Goal: Use online tool/utility: Utilize a website feature to perform a specific function

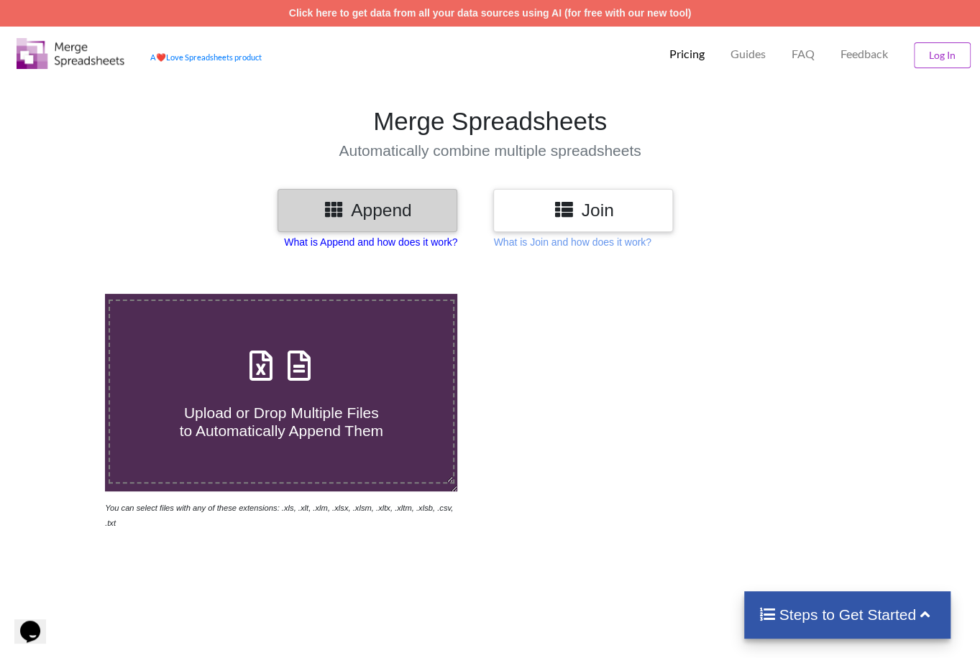
click at [446, 245] on p "What is Append and how does it work?" at bounding box center [370, 242] width 173 height 14
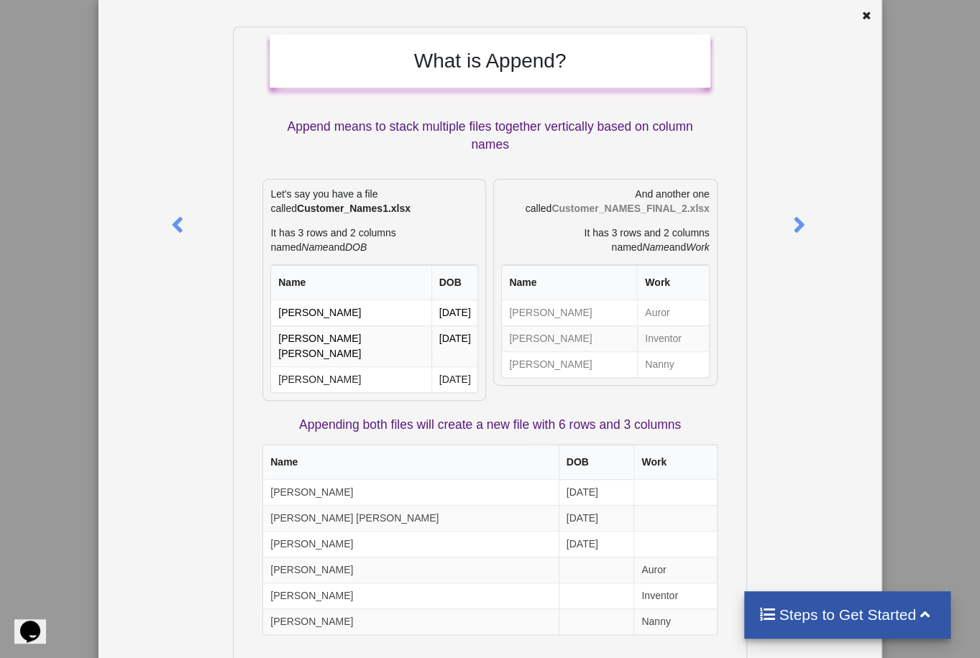
scroll to position [57, 0]
click at [791, 221] on icon at bounding box center [798, 217] width 29 height 25
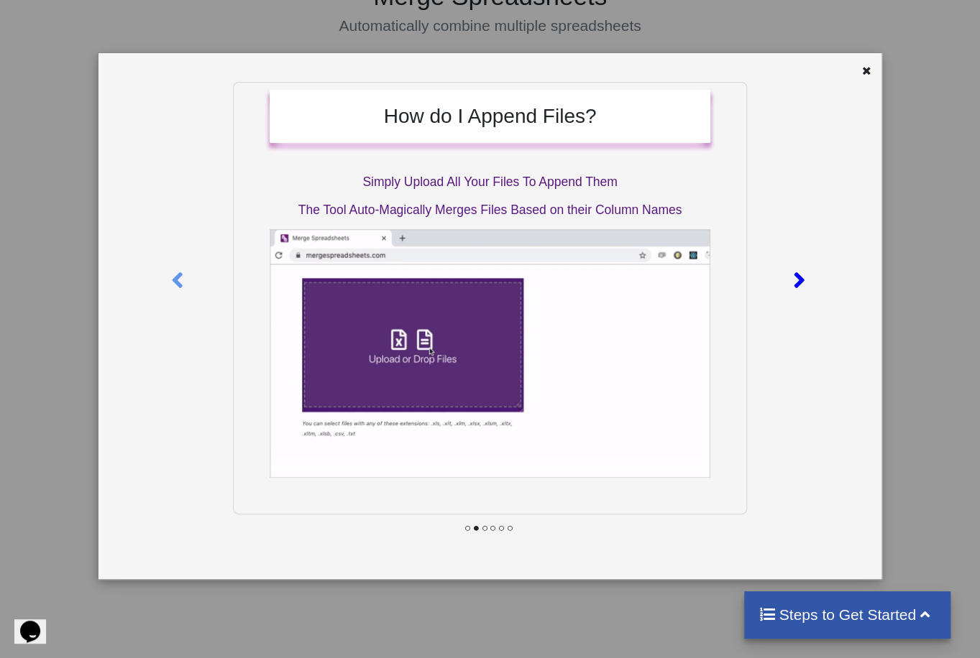
scroll to position [0, 0]
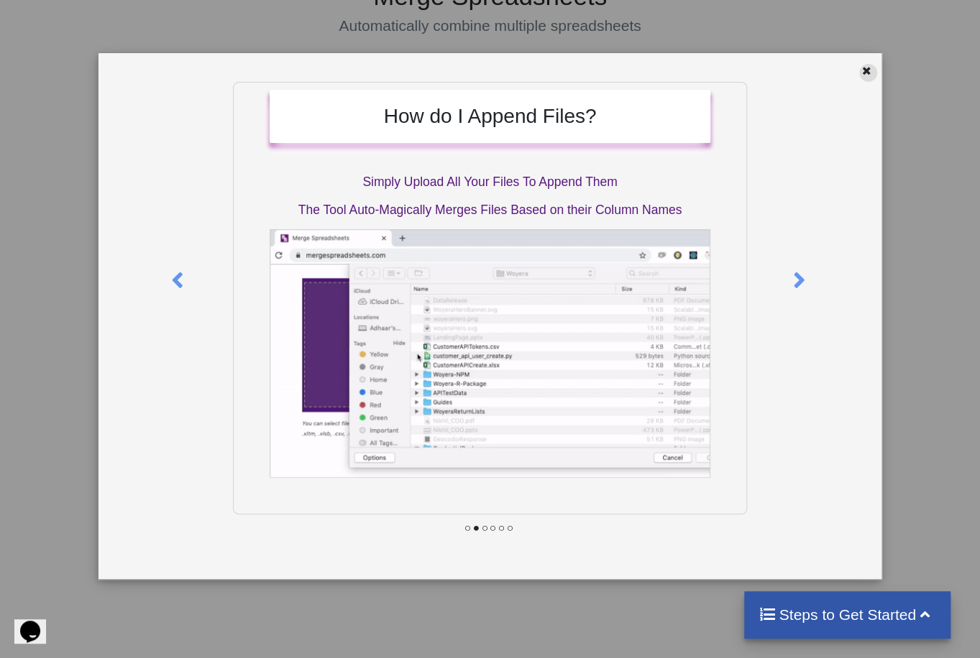
click at [865, 66] on icon at bounding box center [866, 69] width 12 height 10
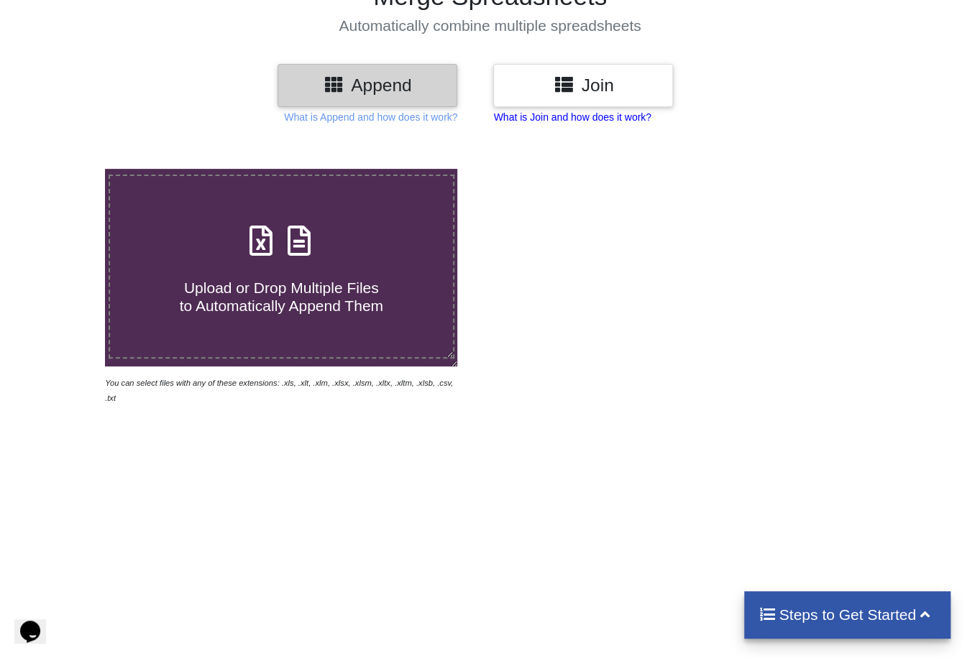
click at [457, 111] on p "What is Join and how does it work?" at bounding box center [370, 117] width 173 height 14
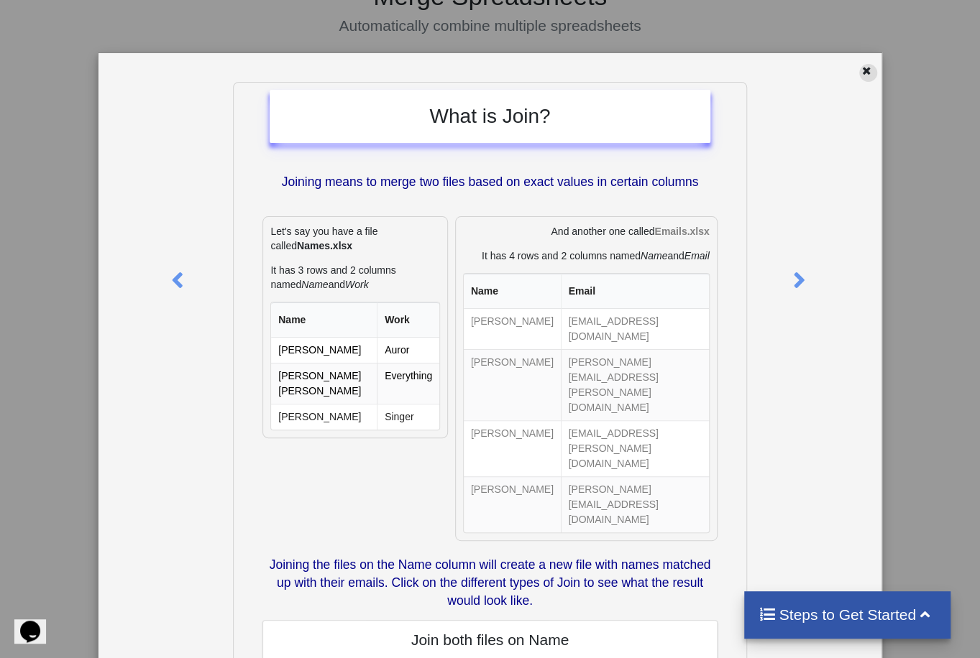
click at [860, 74] on icon at bounding box center [866, 69] width 12 height 10
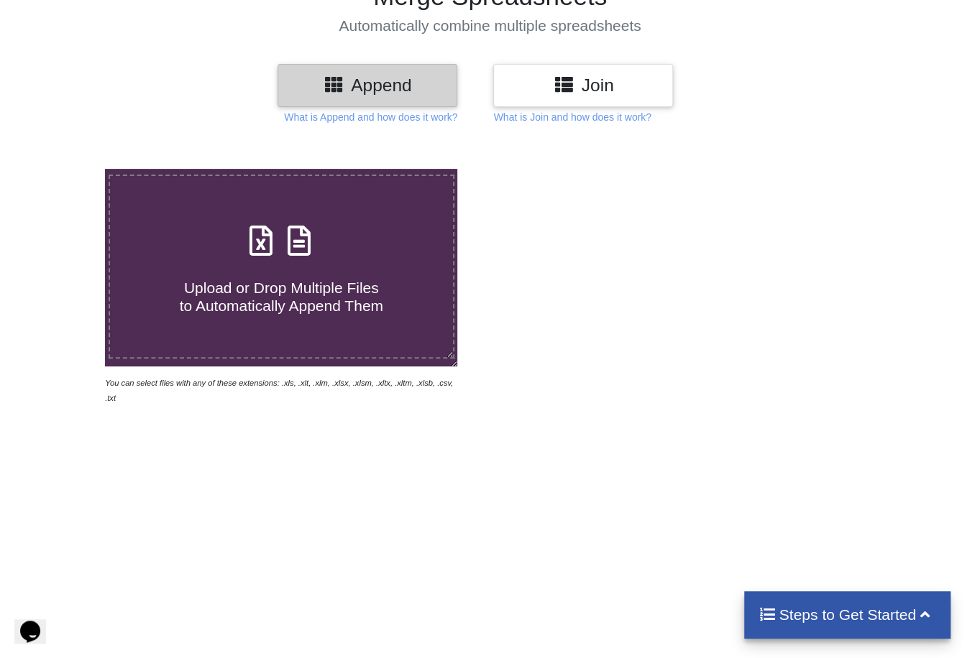
click at [387, 98] on div "Append" at bounding box center [367, 85] width 180 height 42
click at [305, 261] on div "Upload or Drop Multiple Files to Automatically Append Them" at bounding box center [281, 267] width 343 height 97
click at [65, 169] on input "Upload or Drop Multiple Files to Automatically Append Them" at bounding box center [65, 169] width 0 height 0
type input "C:\fakepath\adidas_Infants_Toddlers_Sportswear.xlsx"
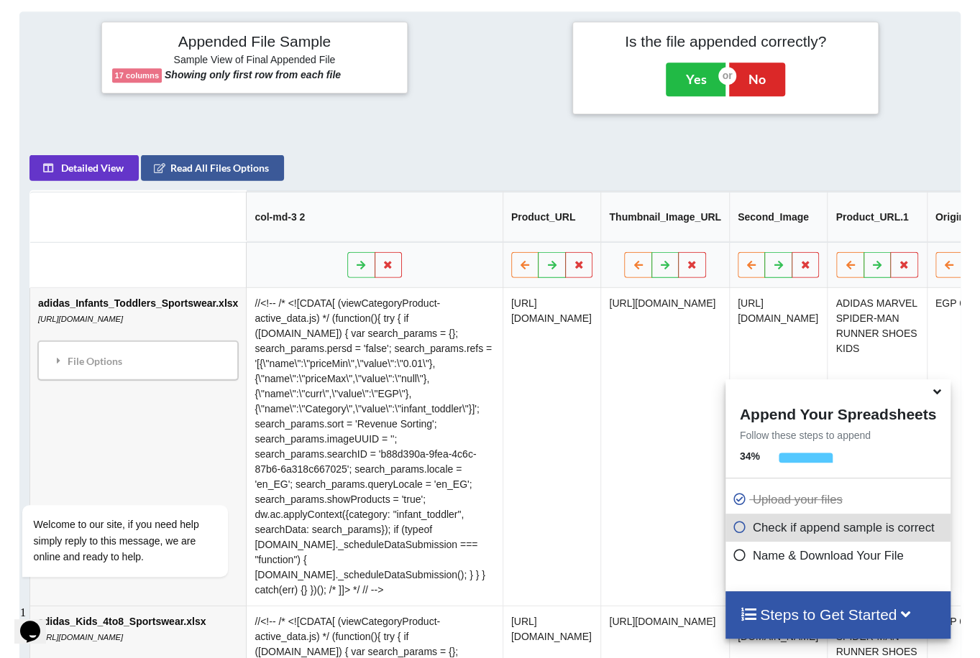
scroll to position [653, 0]
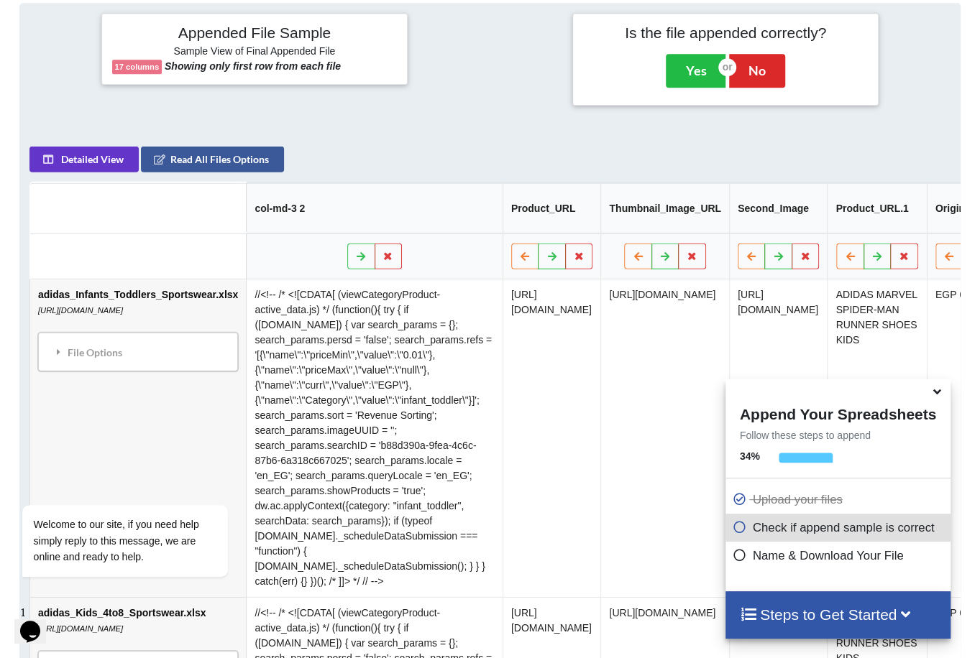
click at [937, 396] on icon at bounding box center [936, 389] width 15 height 13
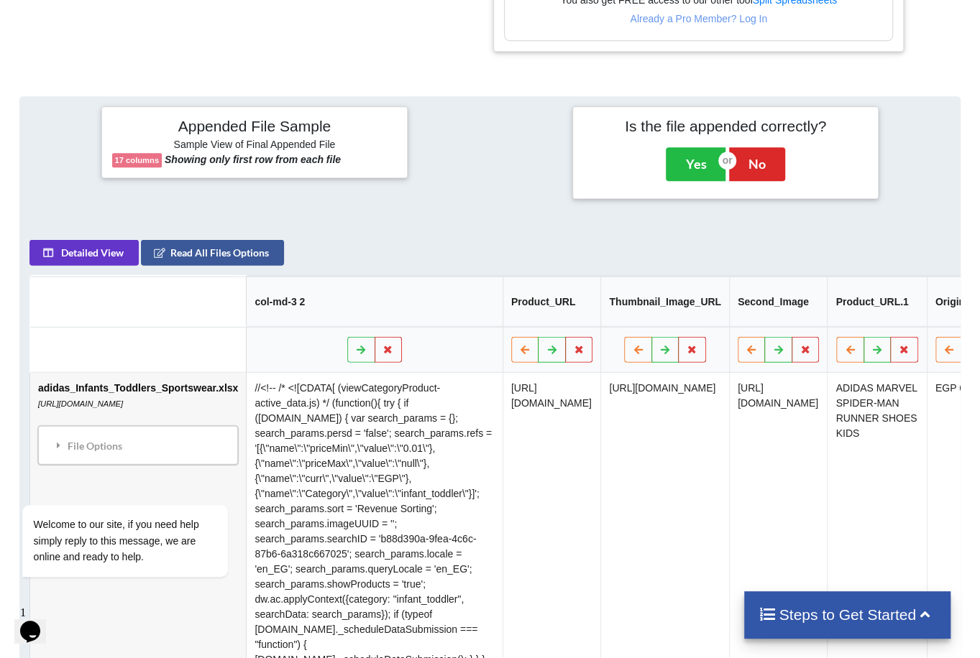
scroll to position [553, 0]
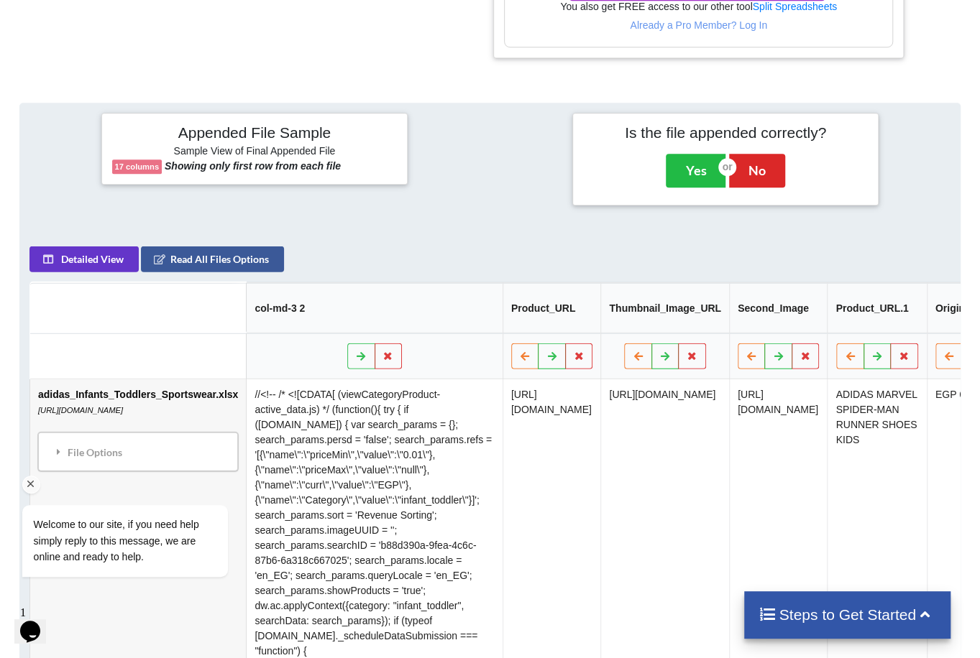
click at [147, 449] on div "Welcome to our site, if you need help simply reply to this message, we are onli…" at bounding box center [143, 506] width 259 height 170
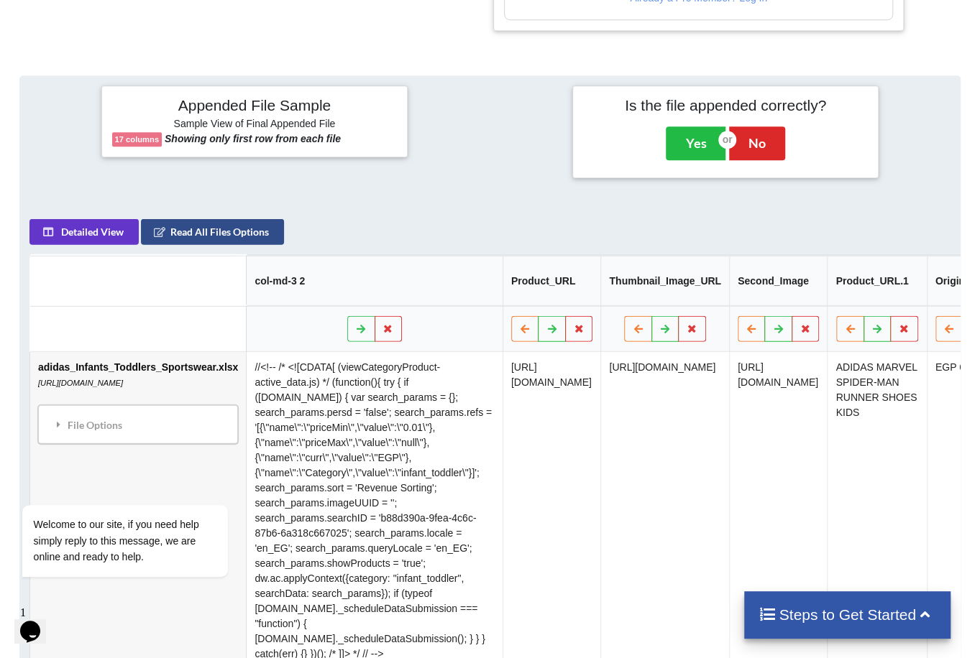
click at [190, 229] on button "Read All Files Options" at bounding box center [212, 232] width 143 height 26
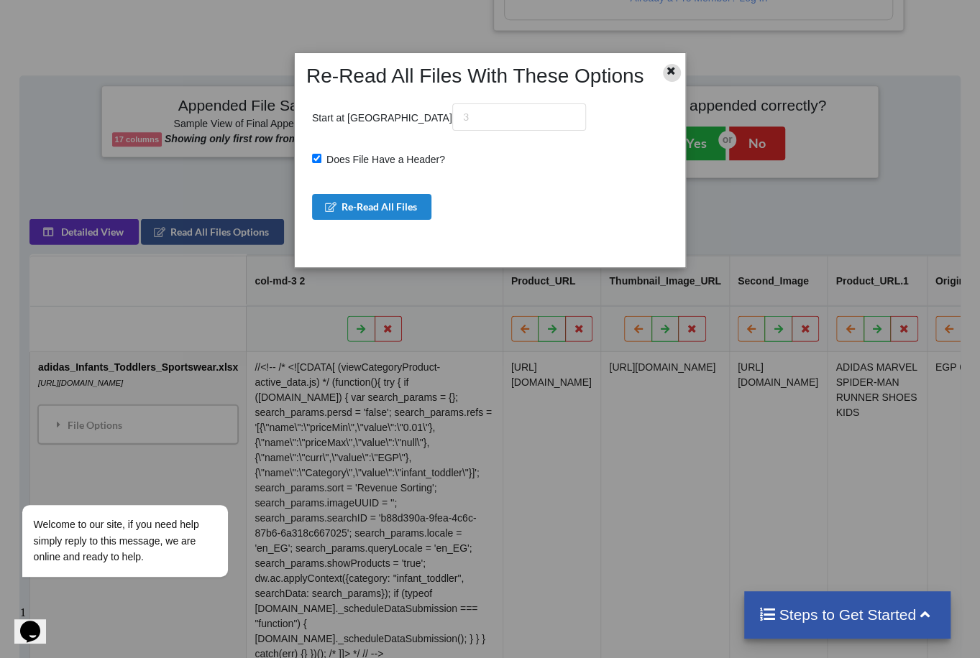
click at [679, 75] on div at bounding box center [672, 73] width 18 height 18
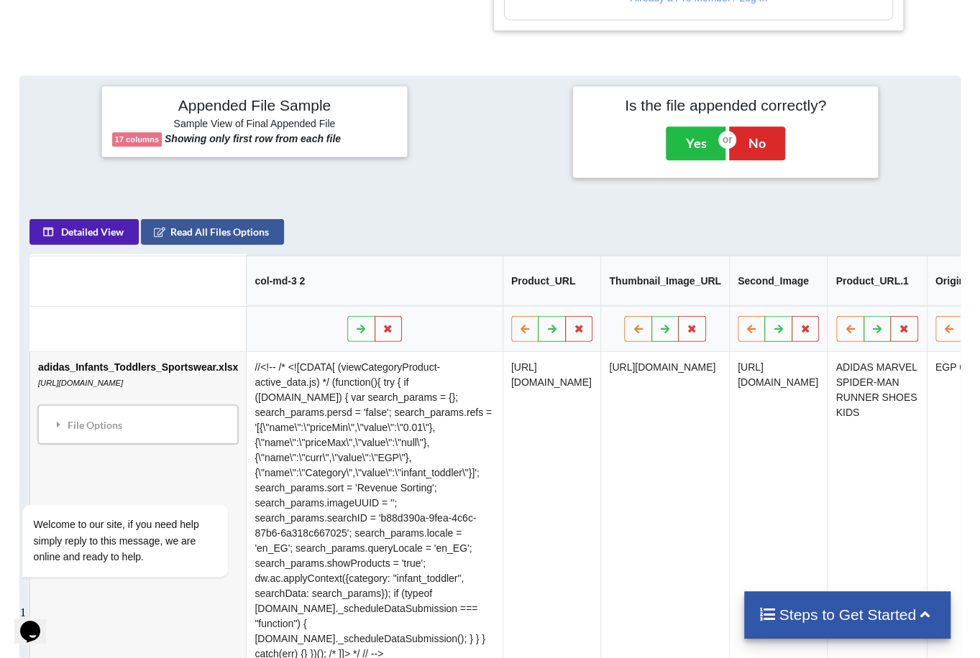
click at [107, 221] on button "Detailed View" at bounding box center [83, 232] width 109 height 26
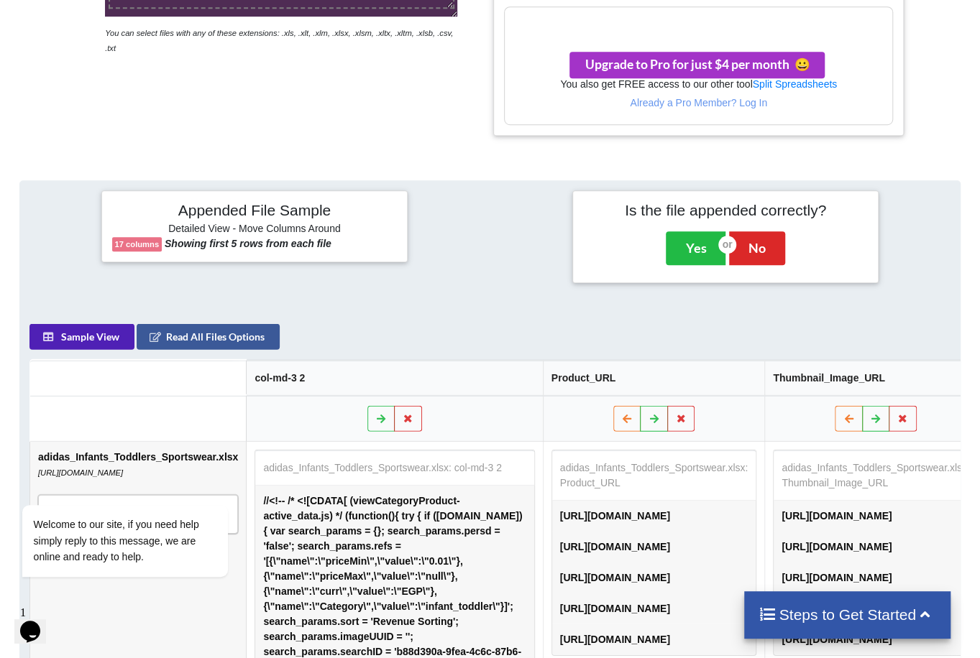
scroll to position [474, 0]
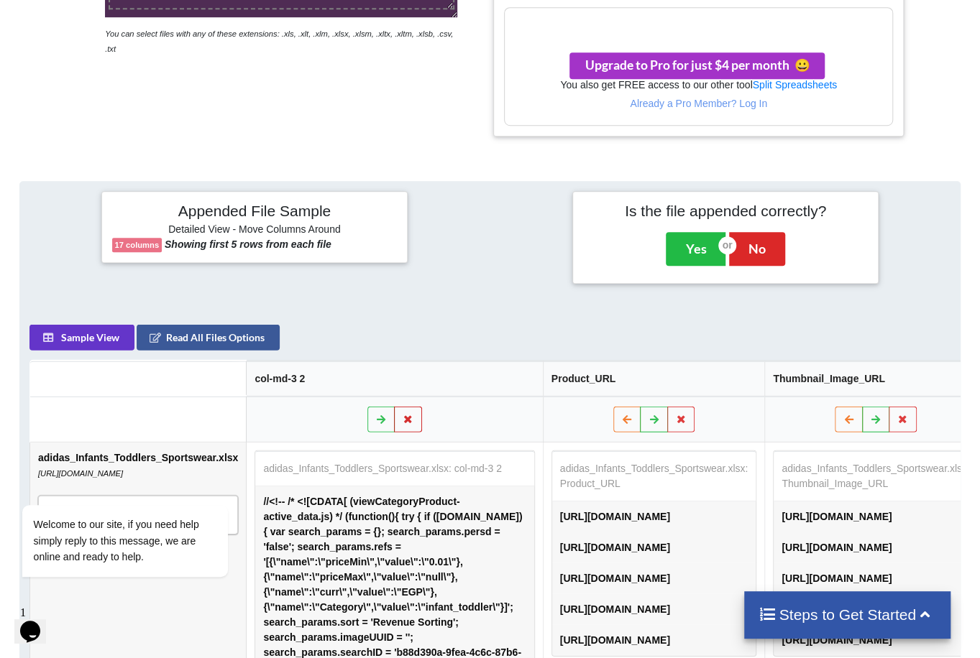
click at [403, 418] on icon at bounding box center [409, 418] width 12 height 9
click at [328, 383] on button "Delete Column" at bounding box center [297, 379] width 96 height 26
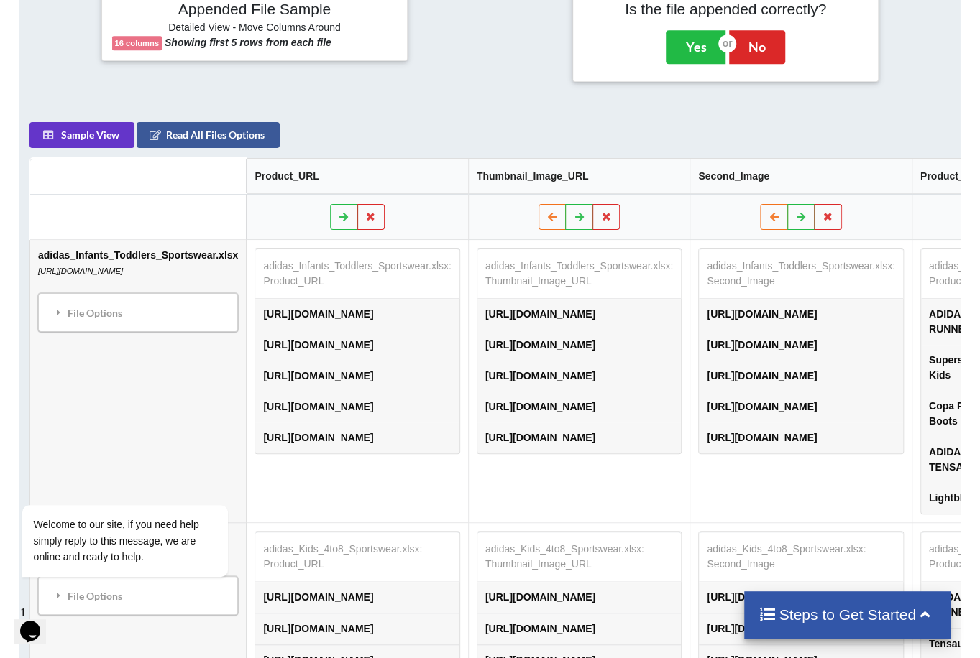
scroll to position [681, 0]
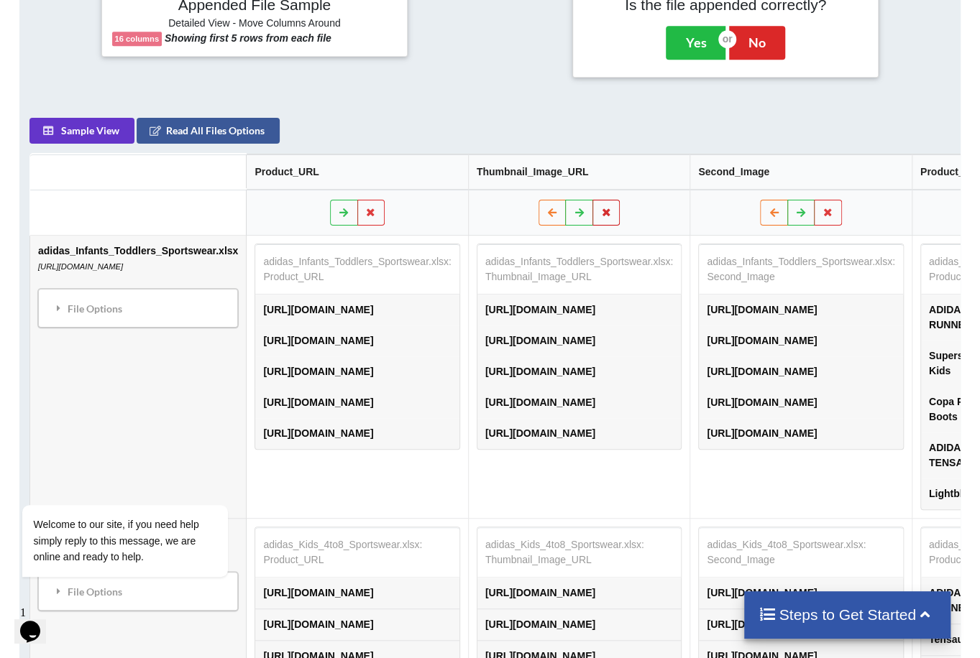
click at [612, 216] on icon at bounding box center [606, 212] width 12 height 9
click at [745, 175] on button "Delete Column" at bounding box center [733, 173] width 96 height 26
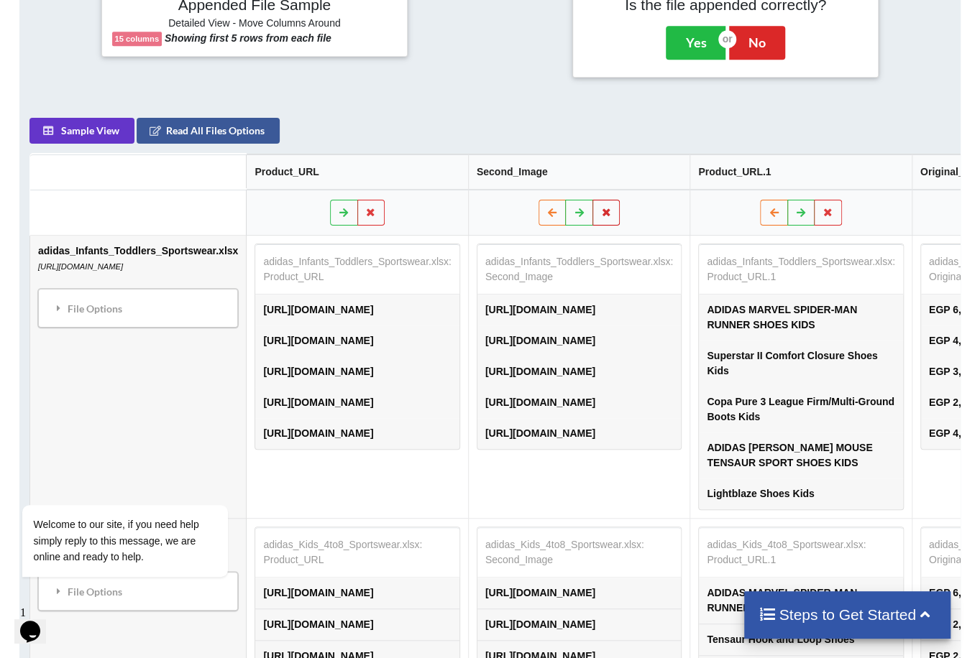
click at [612, 210] on icon at bounding box center [606, 212] width 12 height 9
click at [751, 172] on button "Delete Column" at bounding box center [779, 173] width 96 height 26
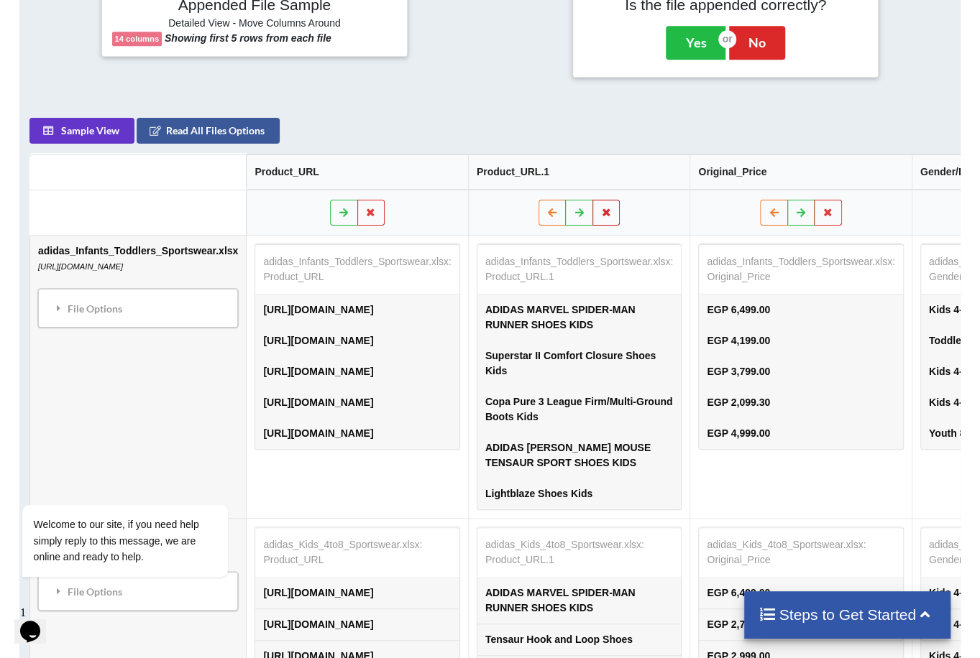
click at [612, 216] on icon at bounding box center [606, 212] width 12 height 9
click at [545, 180] on button "Delete Column" at bounding box center [513, 173] width 96 height 26
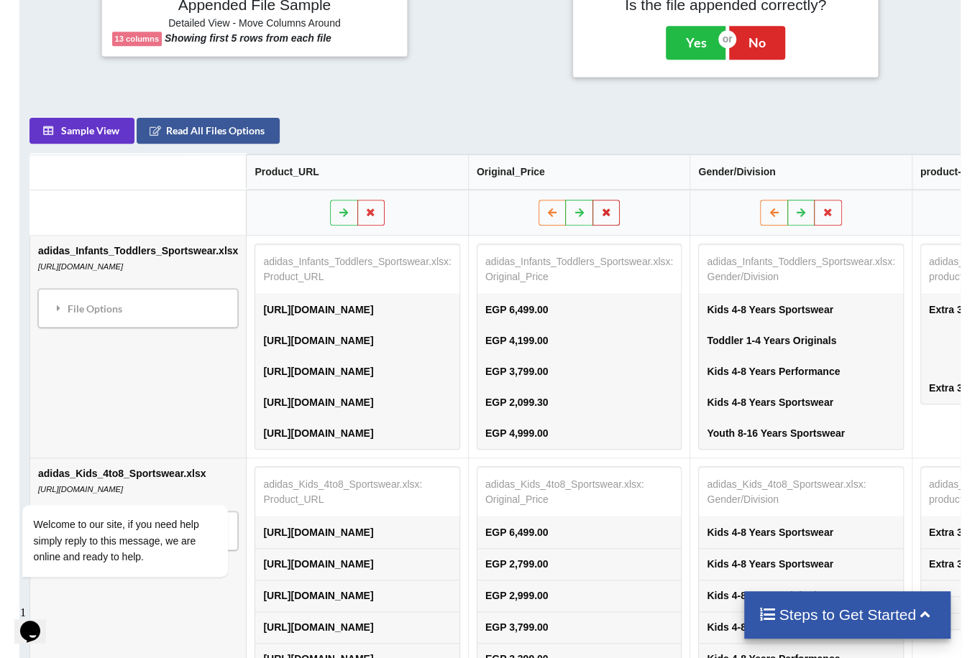
click at [605, 206] on button at bounding box center [606, 213] width 28 height 26
click at [537, 177] on button "Delete Column" at bounding box center [513, 173] width 96 height 26
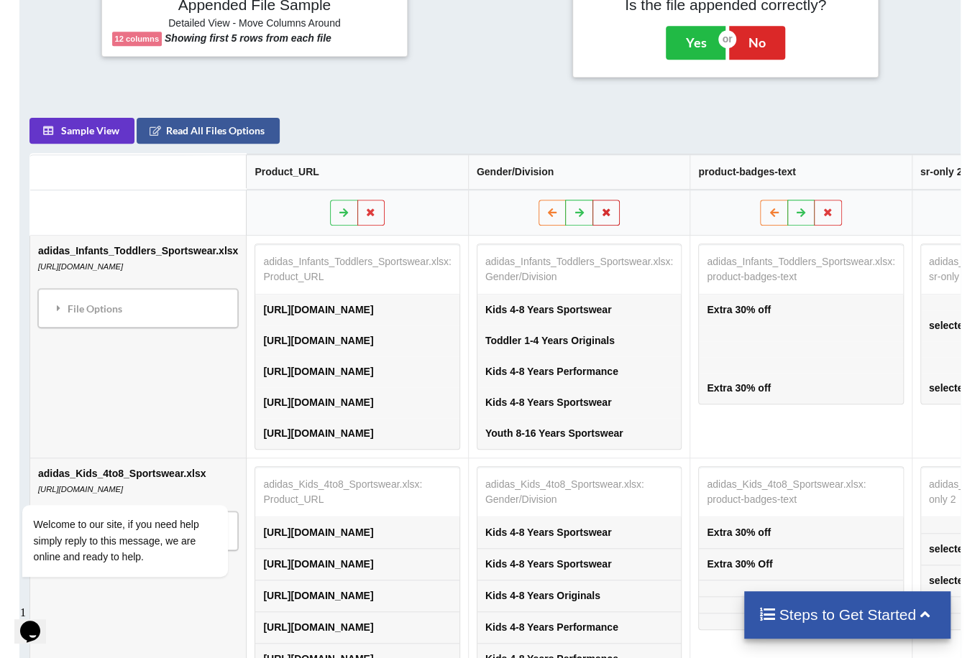
click at [611, 205] on button at bounding box center [606, 213] width 28 height 26
click at [523, 178] on button "Delete Column" at bounding box center [513, 173] width 96 height 26
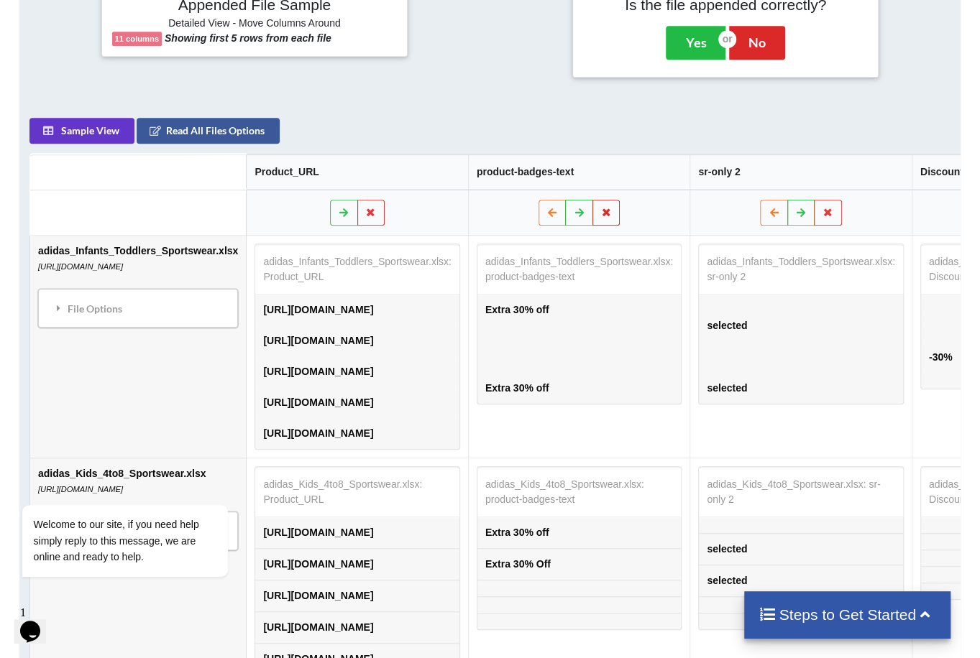
click at [612, 209] on icon at bounding box center [606, 212] width 12 height 9
click at [535, 173] on button "Delete Column" at bounding box center [513, 173] width 96 height 26
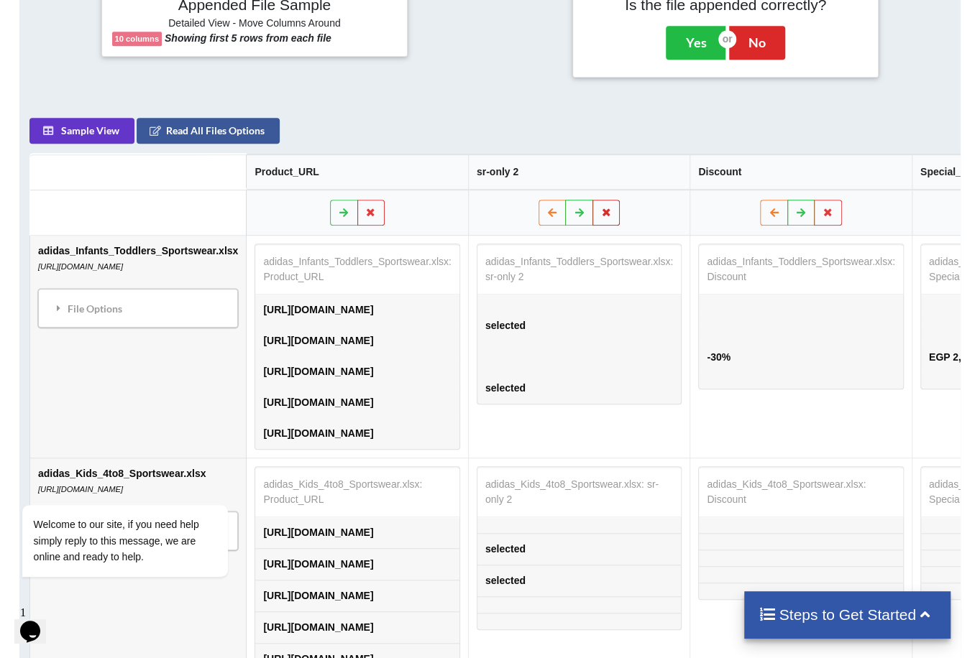
click at [611, 215] on icon at bounding box center [606, 212] width 12 height 9
click at [535, 175] on button "Delete Column" at bounding box center [513, 173] width 96 height 26
click at [612, 213] on icon at bounding box center [606, 212] width 12 height 9
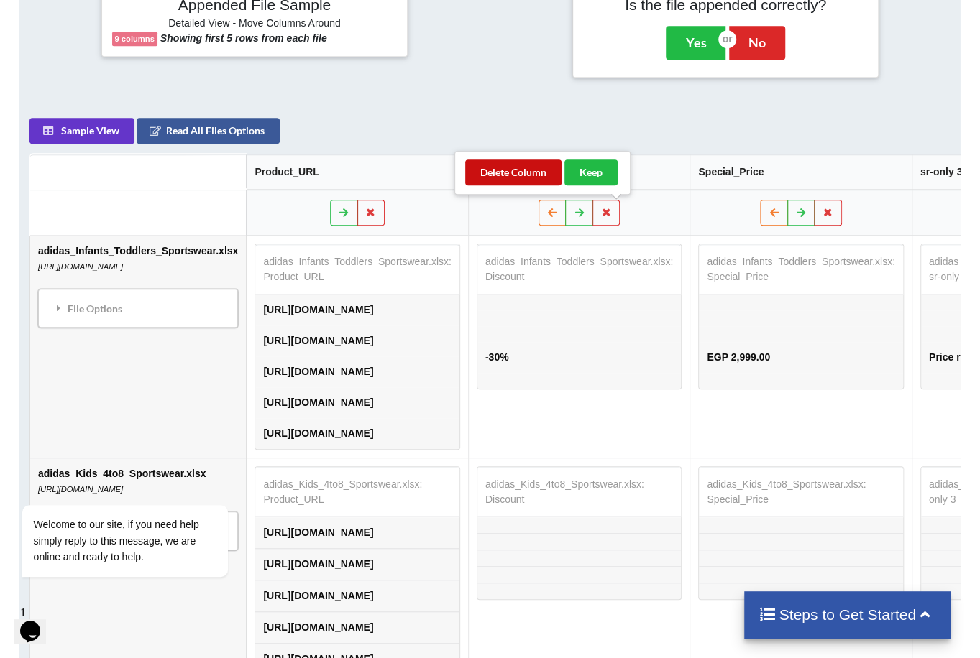
click at [529, 172] on button "Delete Column" at bounding box center [513, 173] width 96 height 26
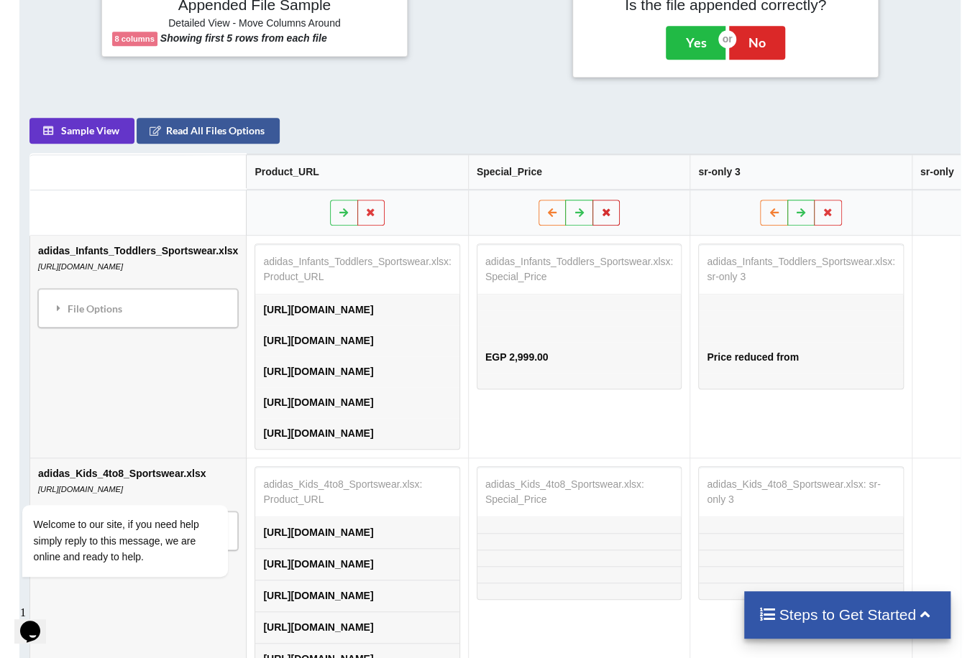
click at [607, 212] on button at bounding box center [606, 213] width 28 height 26
click at [509, 166] on button "Delete Column" at bounding box center [513, 173] width 96 height 26
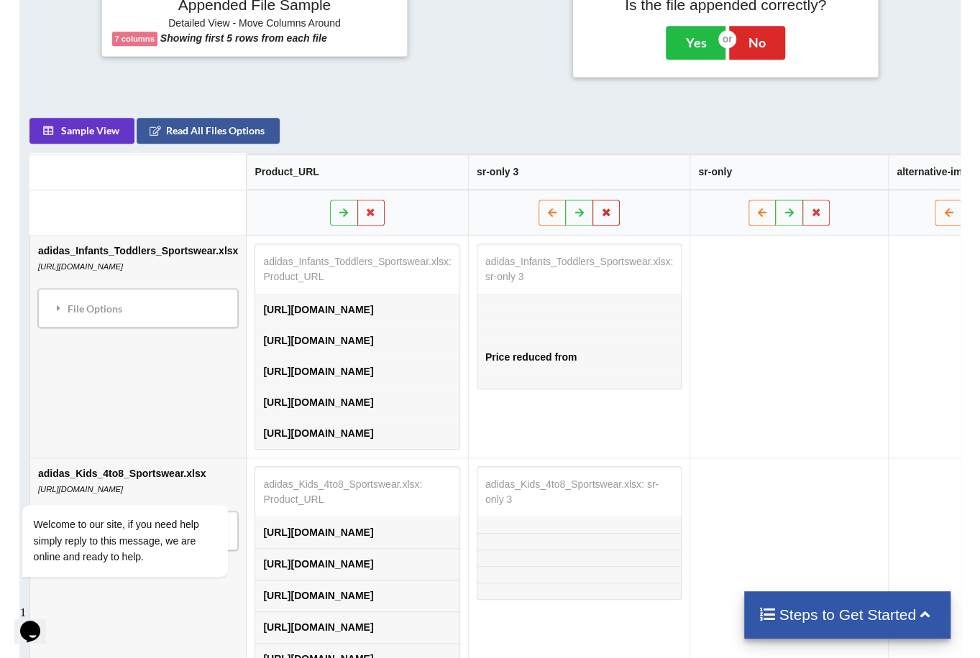
click at [612, 215] on icon at bounding box center [606, 212] width 12 height 9
click at [543, 178] on button "Delete Column" at bounding box center [513, 173] width 96 height 26
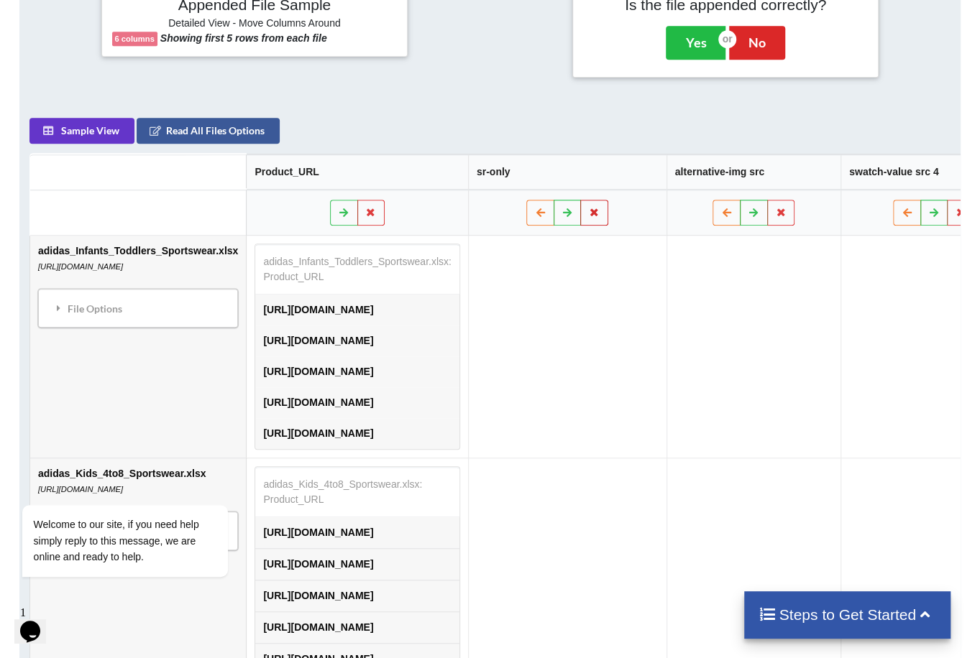
click at [601, 211] on icon at bounding box center [595, 212] width 12 height 9
click at [538, 173] on button "Delete Column" at bounding box center [502, 173] width 96 height 26
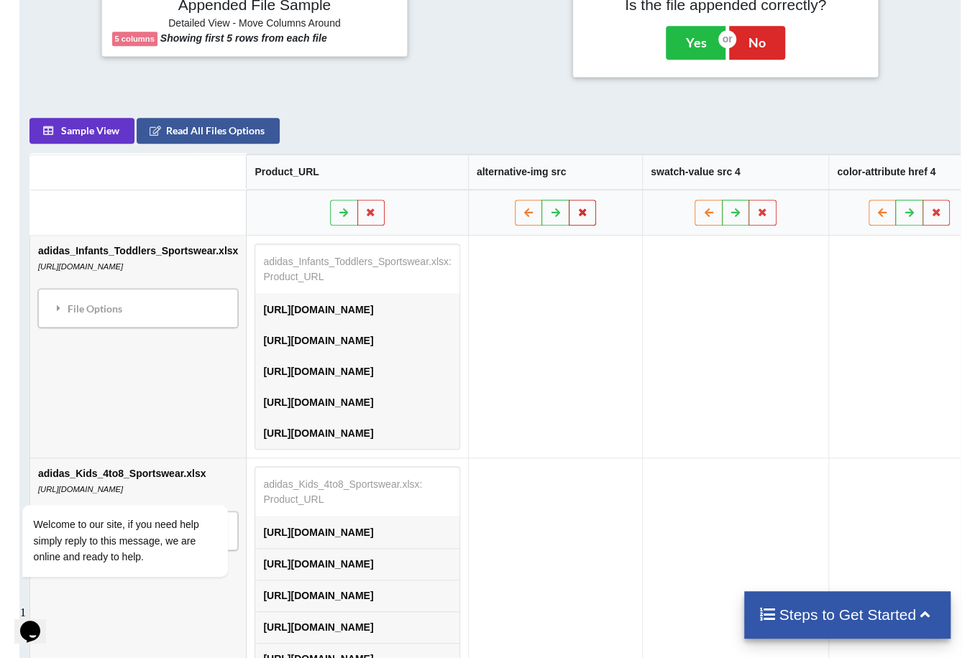
click at [597, 217] on button at bounding box center [583, 213] width 28 height 26
click at [714, 162] on button "Delete Column" at bounding box center [713, 173] width 96 height 26
click at [594, 214] on icon at bounding box center [588, 212] width 12 height 9
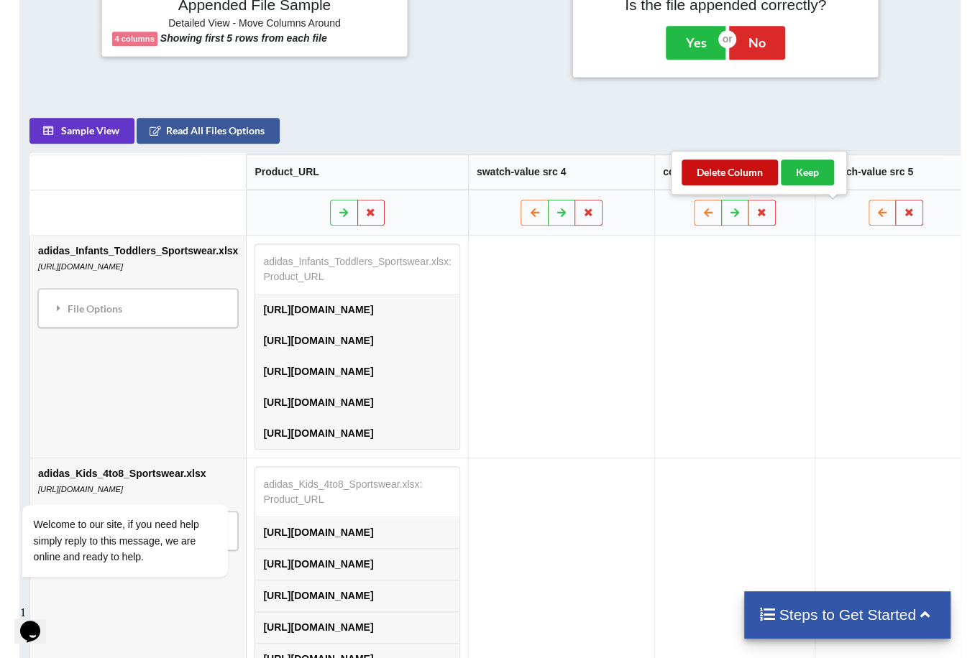
click at [699, 172] on button "Delete Column" at bounding box center [729, 173] width 96 height 26
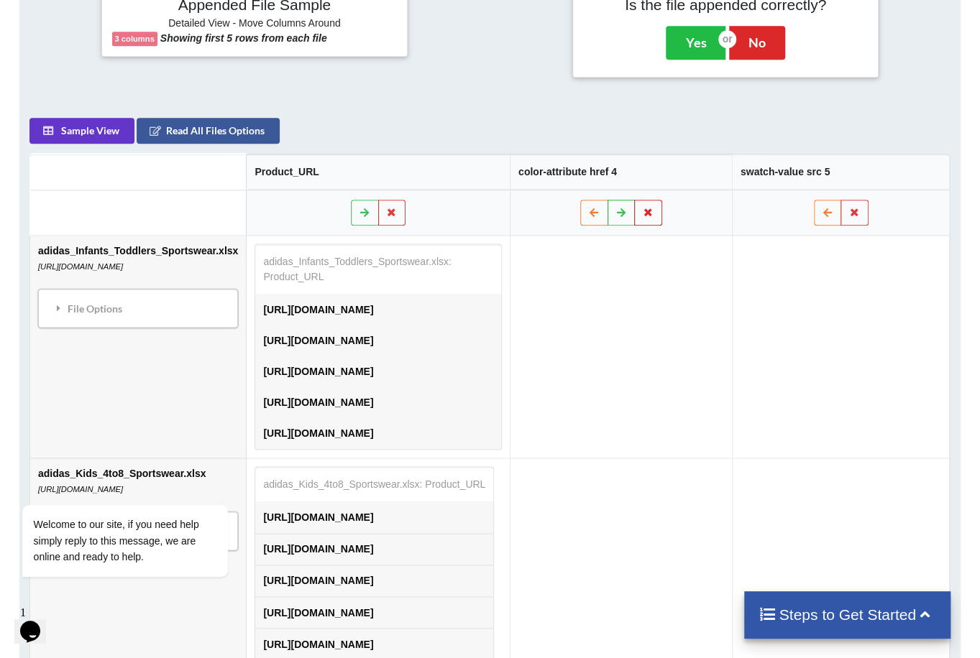
click at [642, 209] on icon at bounding box center [648, 212] width 12 height 9
click at [476, 179] on button "Delete Column" at bounding box center [483, 173] width 96 height 26
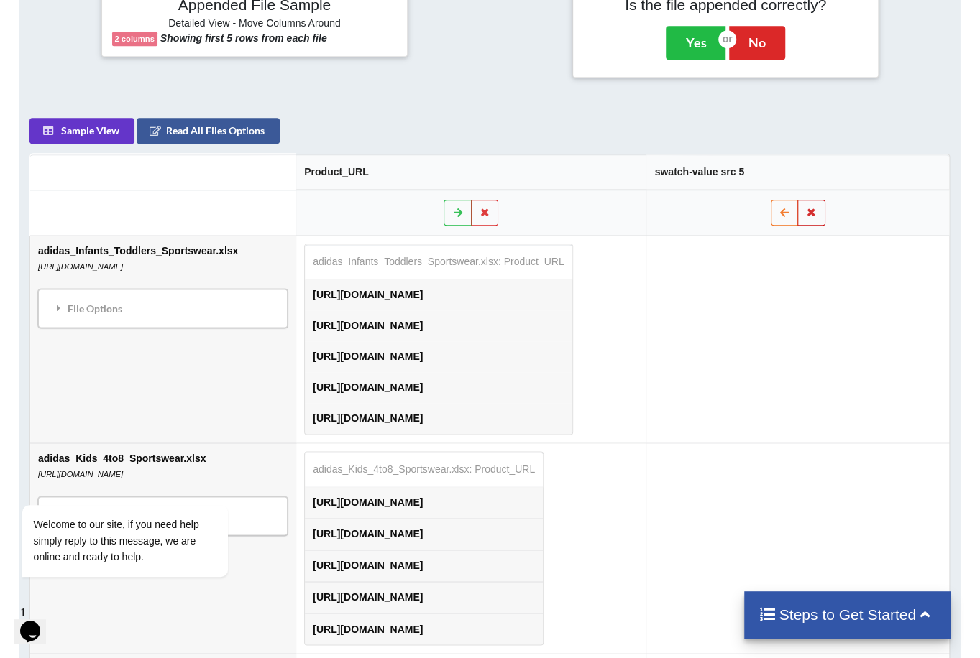
click at [806, 215] on icon at bounding box center [812, 212] width 12 height 9
click at [686, 183] on button "Delete Column" at bounding box center [703, 173] width 96 height 26
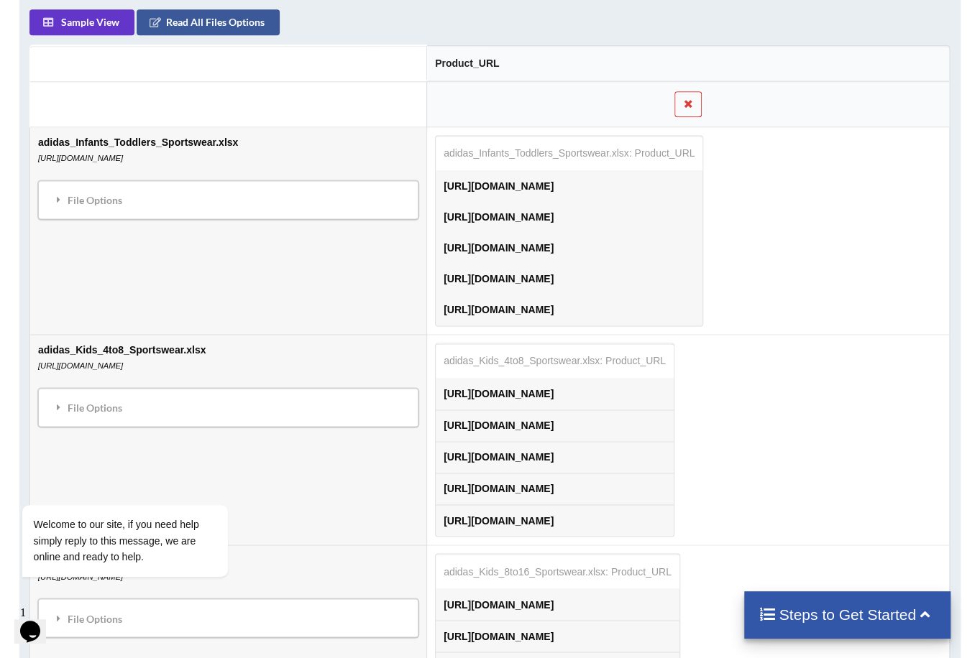
scroll to position [790, 0]
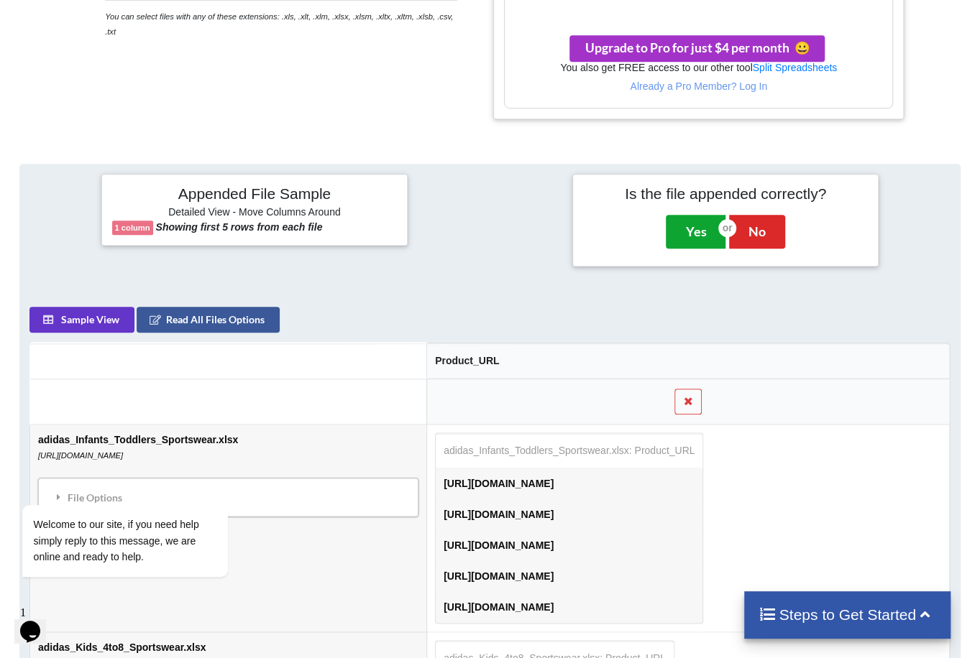
click at [697, 221] on button "Yes" at bounding box center [696, 231] width 60 height 33
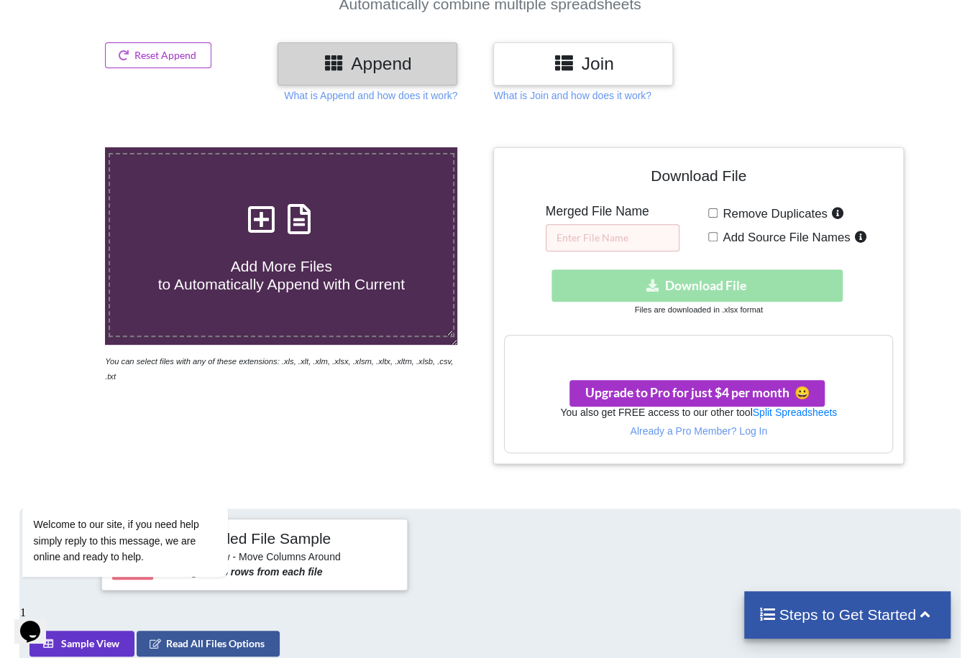
scroll to position [147, 0]
click at [763, 209] on span "Remove Duplicates" at bounding box center [772, 214] width 110 height 14
click at [717, 209] on input "Remove Duplicates" at bounding box center [712, 212] width 9 height 9
checkbox input "true"
click at [710, 235] on input "Add Source File Names" at bounding box center [712, 236] width 9 height 9
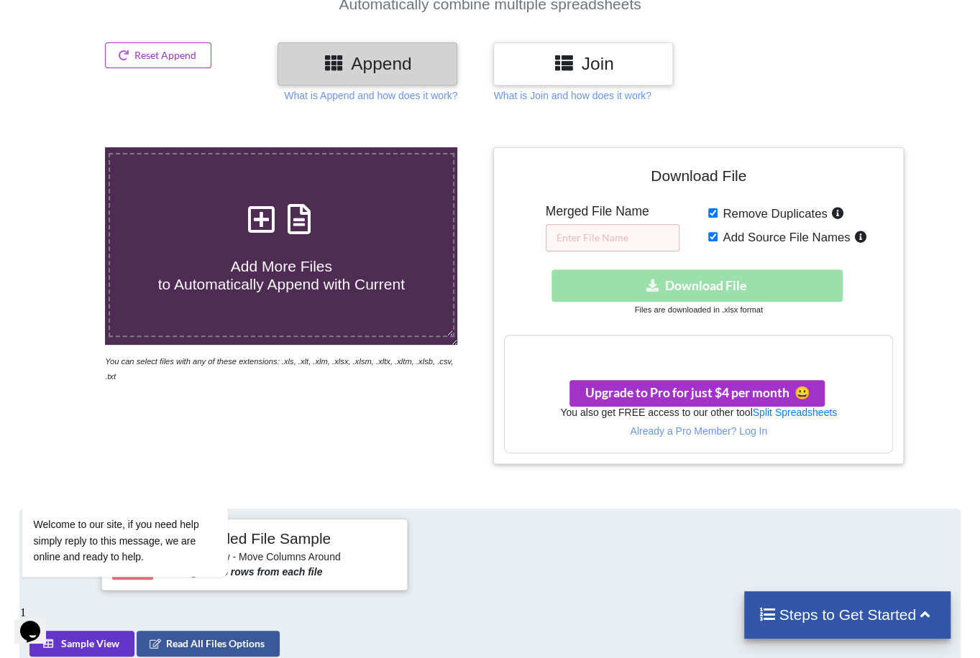
checkbox input "true"
click at [648, 244] on input "text" at bounding box center [613, 237] width 134 height 27
type input "A"
click at [648, 244] on input "Combined" at bounding box center [613, 237] width 134 height 27
type input "Combined"
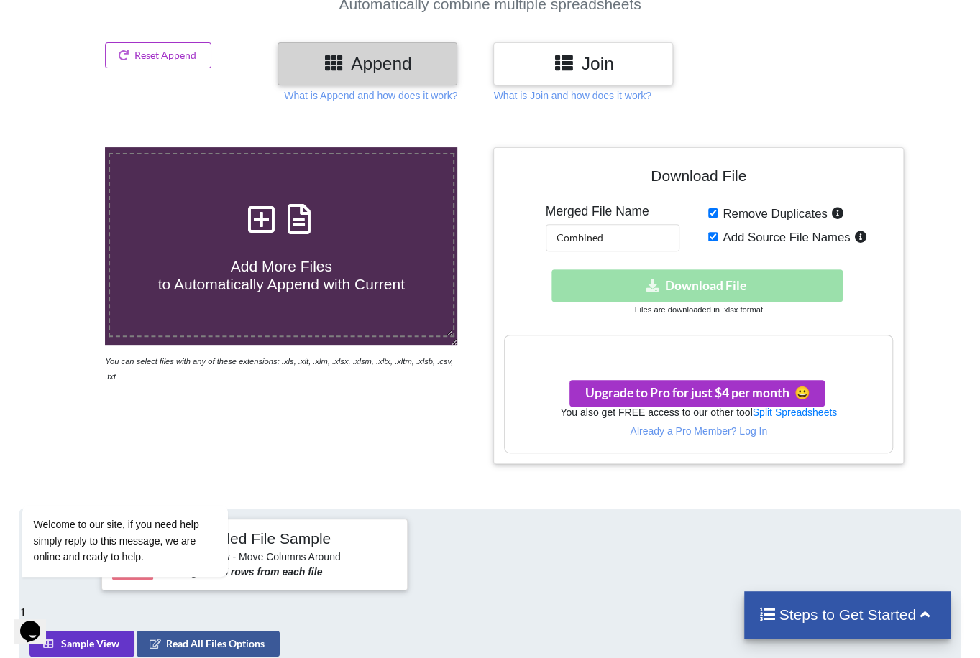
click at [702, 271] on div "Download hidden Download File" at bounding box center [698, 286] width 388 height 32
click at [681, 290] on div "Download hidden Download File" at bounding box center [698, 286] width 388 height 32
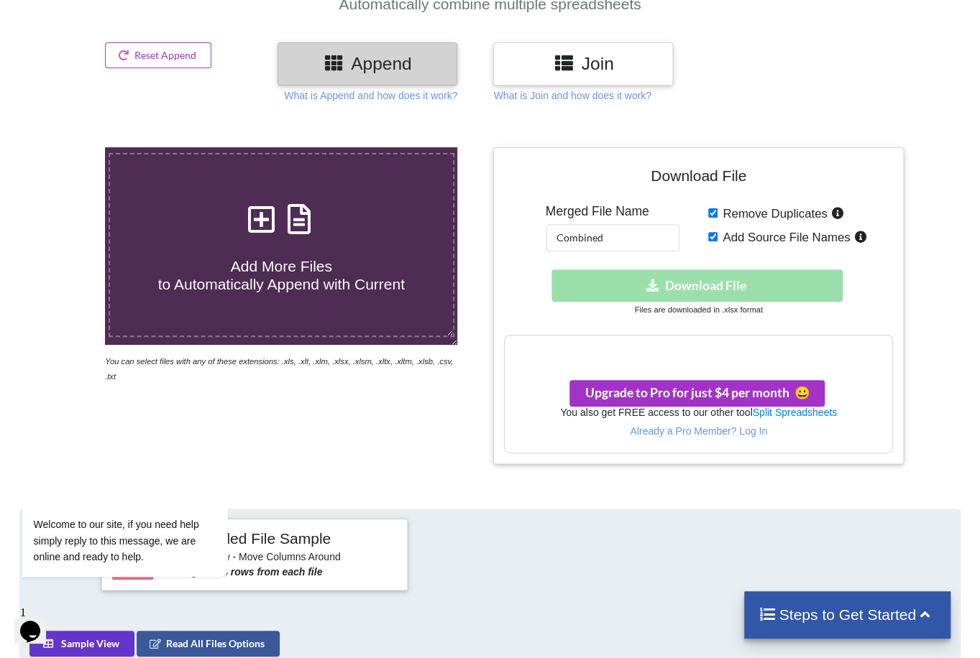
click at [588, 294] on div "Download hidden Download File" at bounding box center [698, 286] width 388 height 32
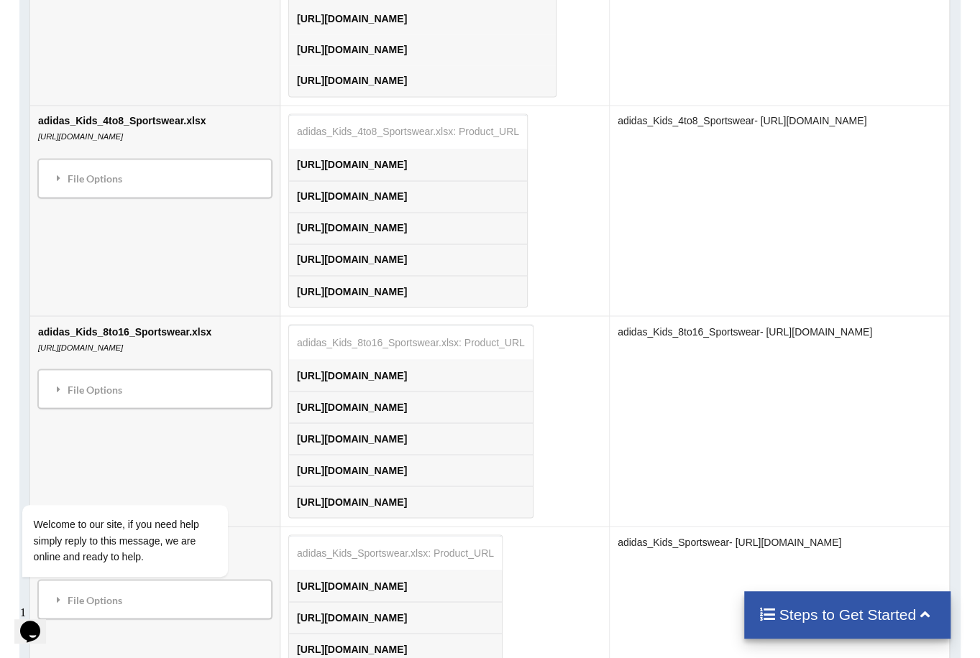
scroll to position [1001, 0]
